Goal: Check status: Check status

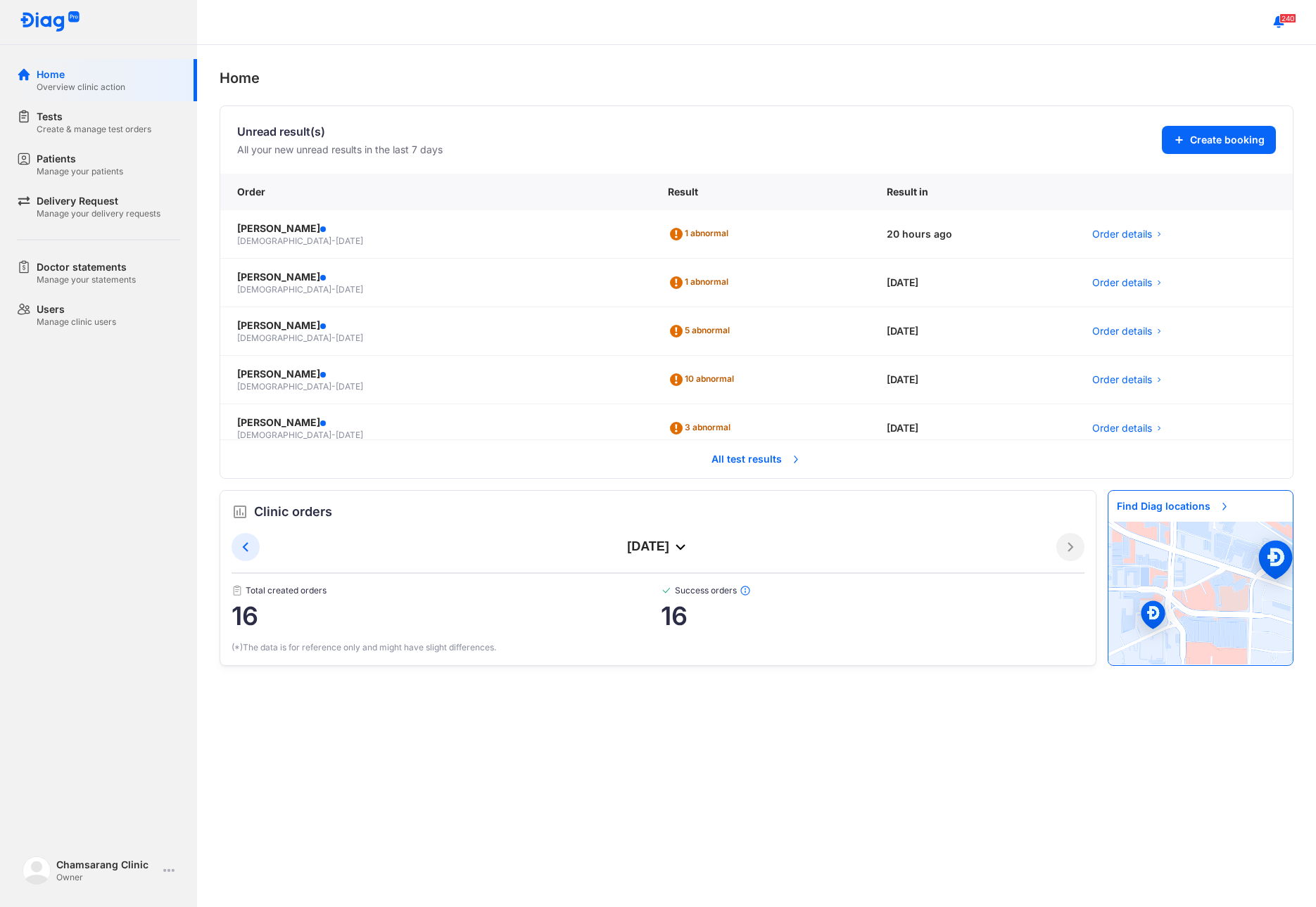
click at [745, 467] on span "All test results" at bounding box center [756, 460] width 107 height 31
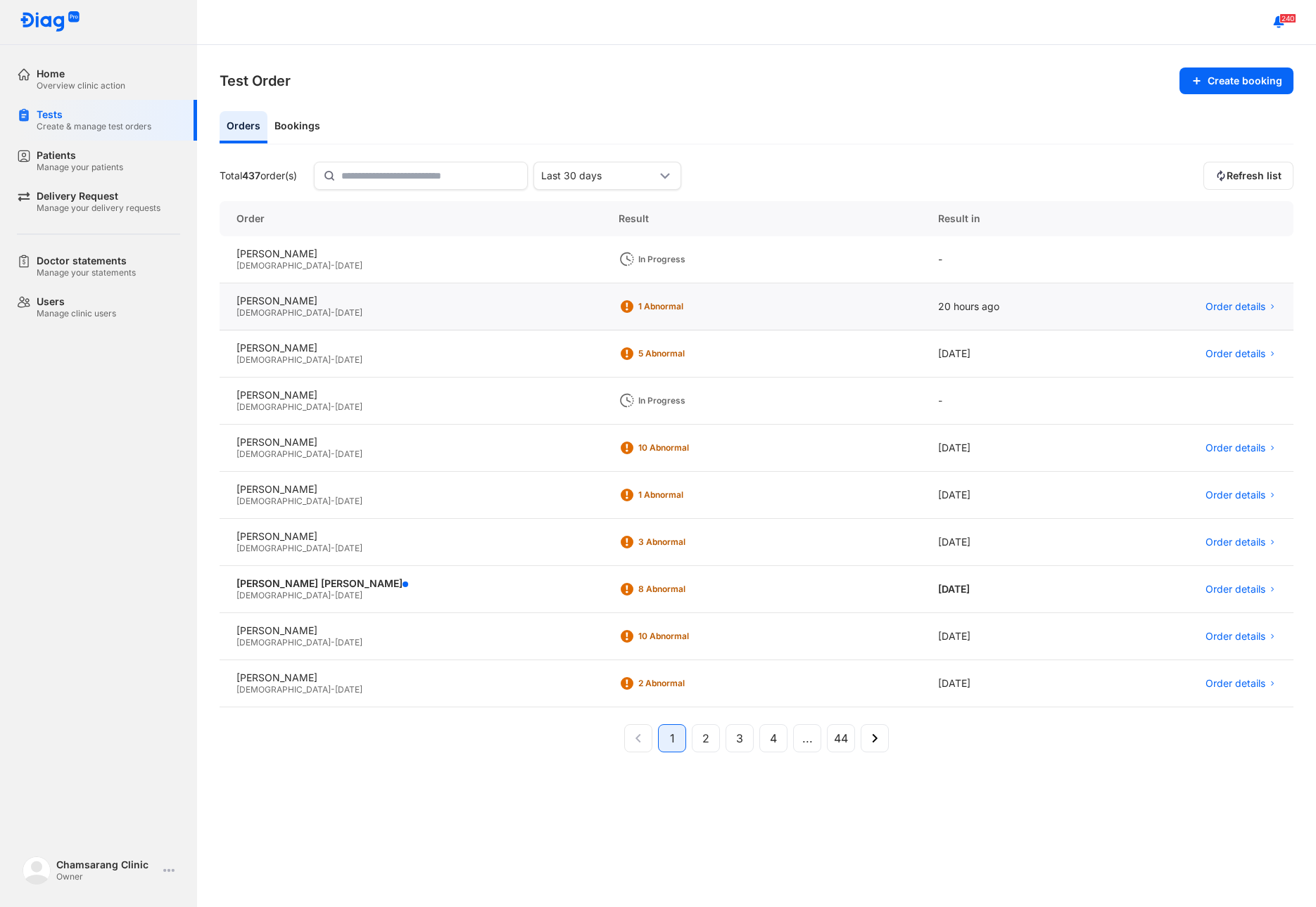
click at [312, 315] on div "[DEMOGRAPHIC_DATA] - [DATE]" at bounding box center [410, 313] width 348 height 12
click at [307, 305] on div "[PERSON_NAME]" at bounding box center [410, 301] width 348 height 12
